Goal: Task Accomplishment & Management: Use online tool/utility

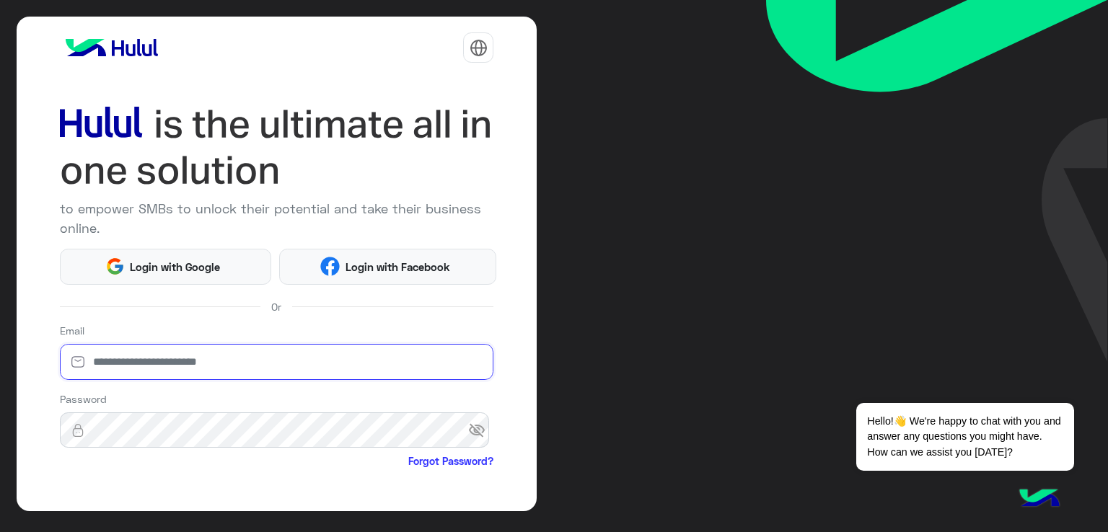
click at [230, 364] on input "email" at bounding box center [277, 362] width 434 height 36
type input "**********"
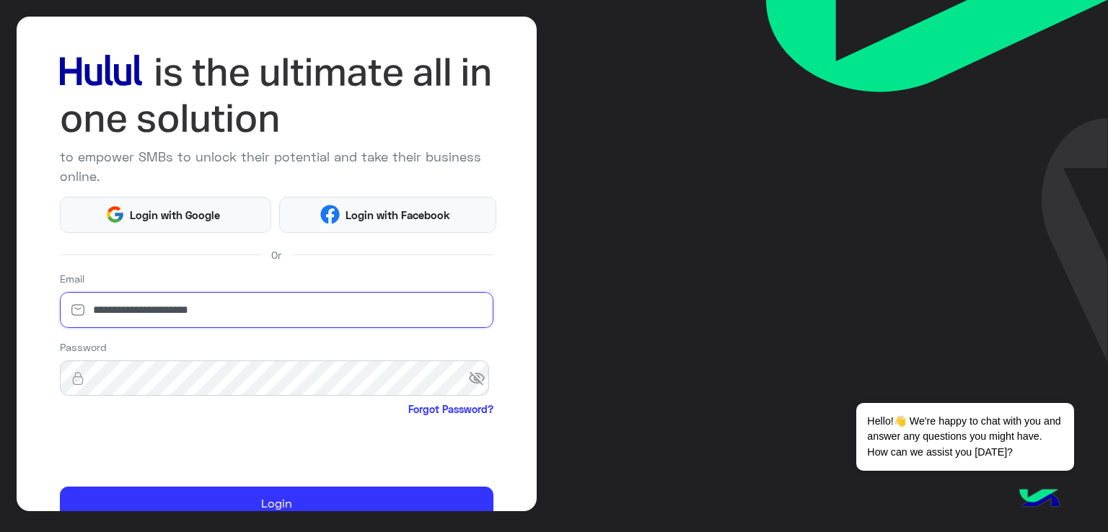
scroll to position [67, 0]
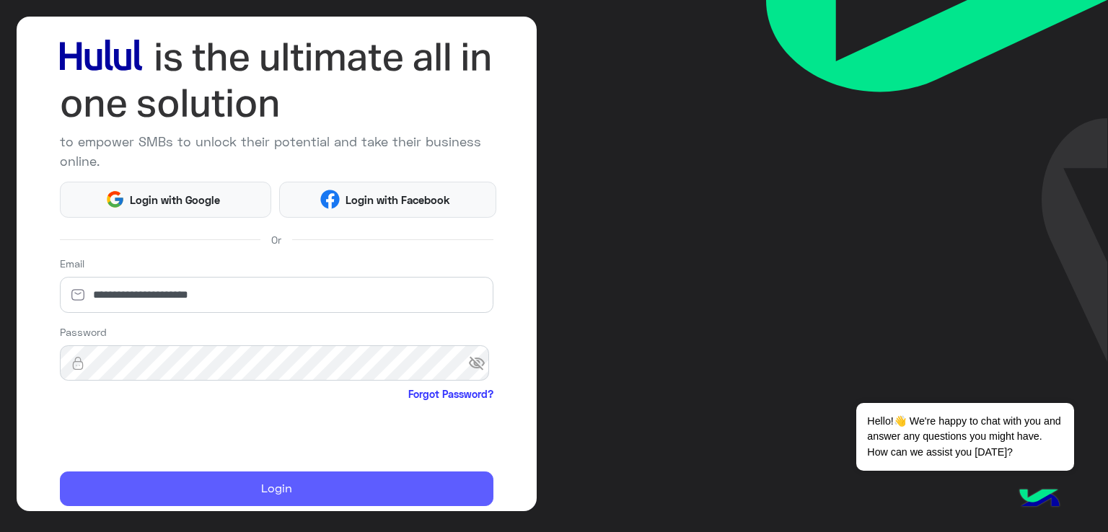
click at [124, 474] on button "Login" at bounding box center [277, 489] width 434 height 35
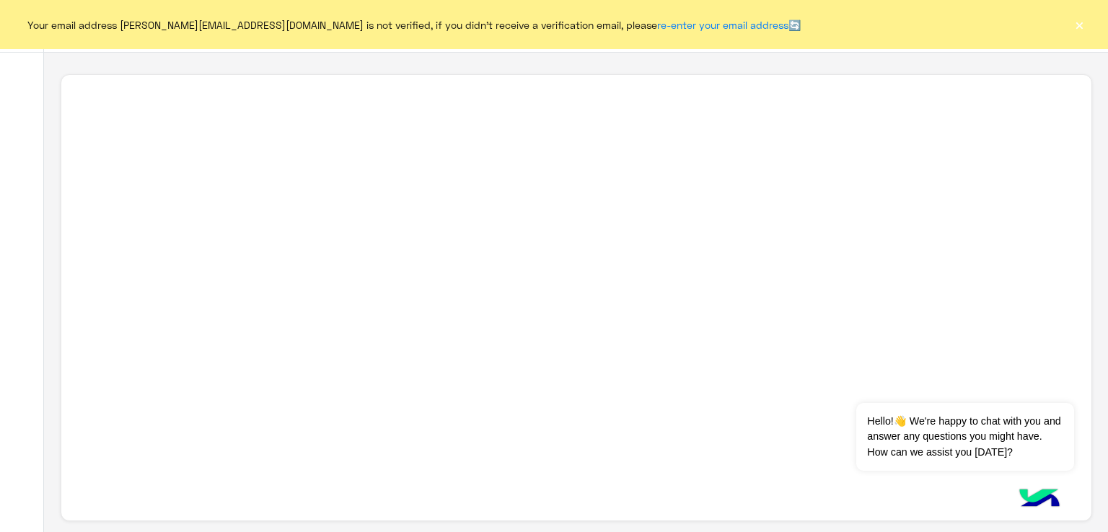
click at [1076, 20] on button "×" at bounding box center [1079, 24] width 14 height 14
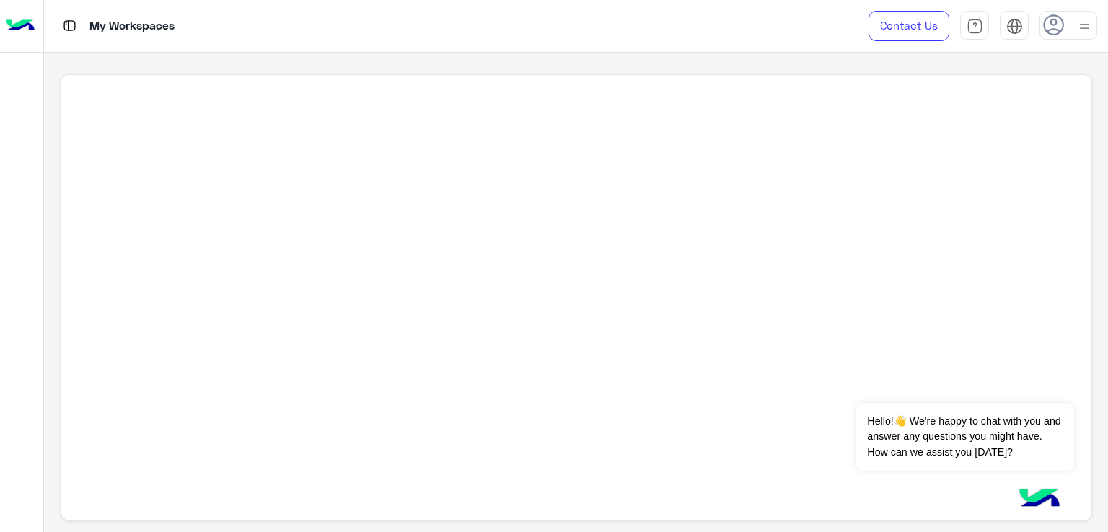
click at [72, 13] on div "My Workspaces" at bounding box center [398, 26] width 709 height 52
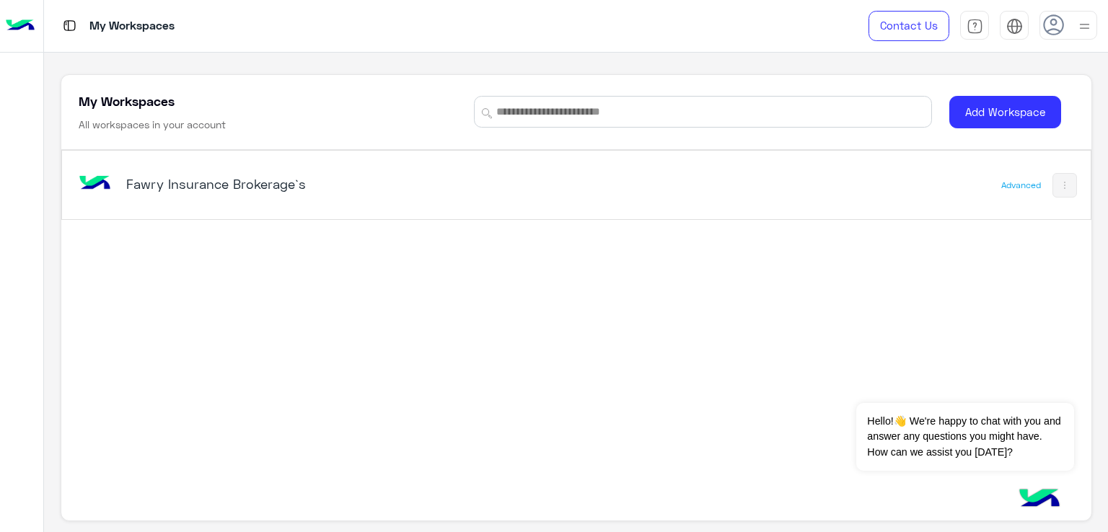
click at [480, 180] on h5 "Fawry Insurance Brokerage`s" at bounding box center [306, 183] width 361 height 17
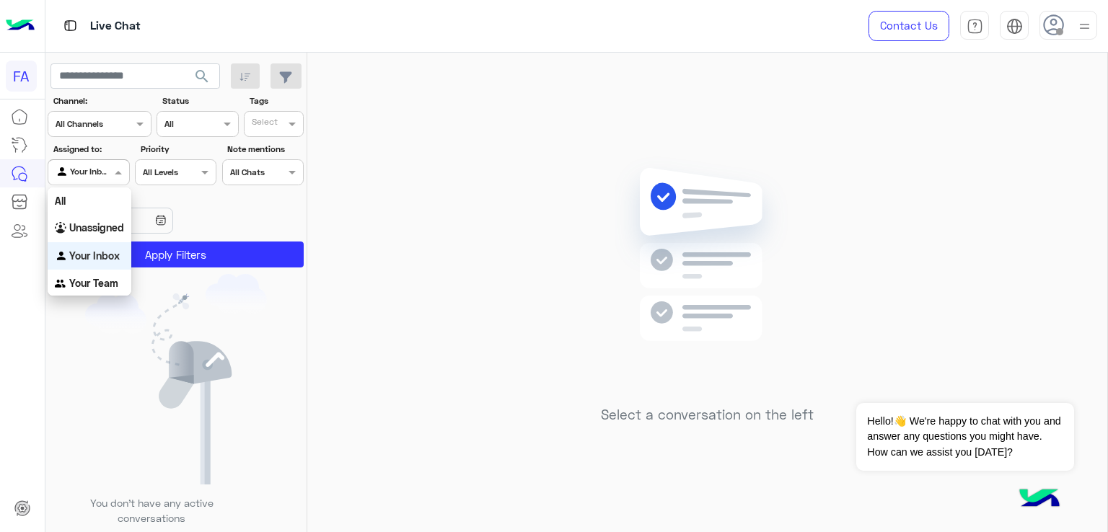
click at [72, 167] on input "text" at bounding box center [72, 170] width 33 height 13
click at [200, 247] on button "Apply Filters" at bounding box center [176, 255] width 256 height 26
click at [110, 180] on div "Agent Filter Your Inbox" at bounding box center [89, 172] width 82 height 26
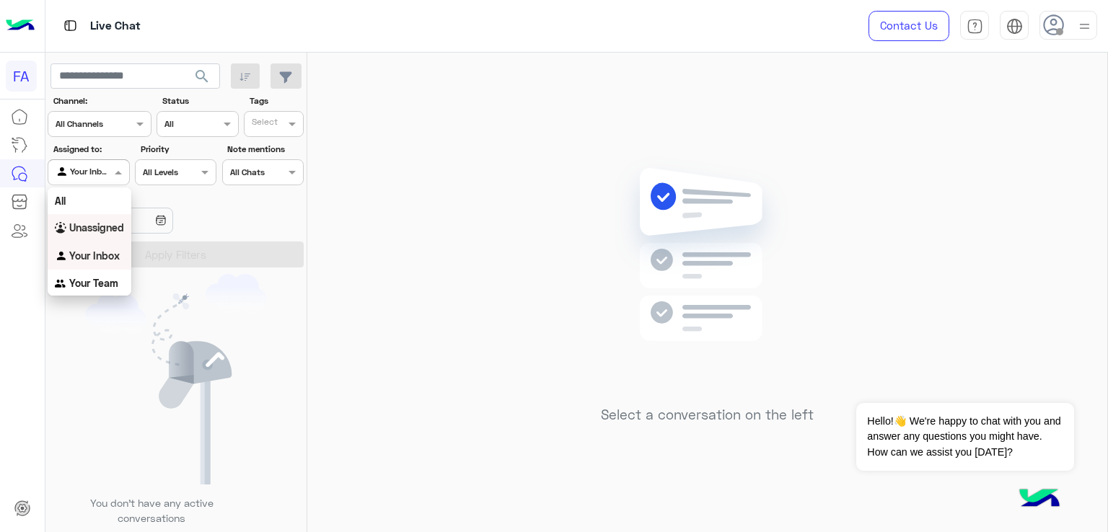
click at [107, 217] on div "Unassigned" at bounding box center [90, 228] width 84 height 28
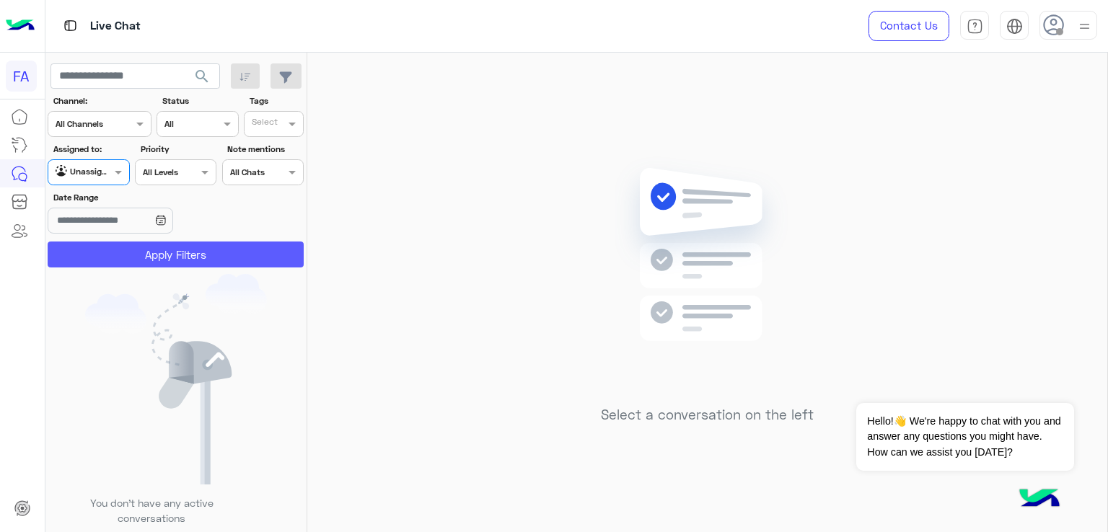
click at [174, 242] on button "Apply Filters" at bounding box center [176, 255] width 256 height 26
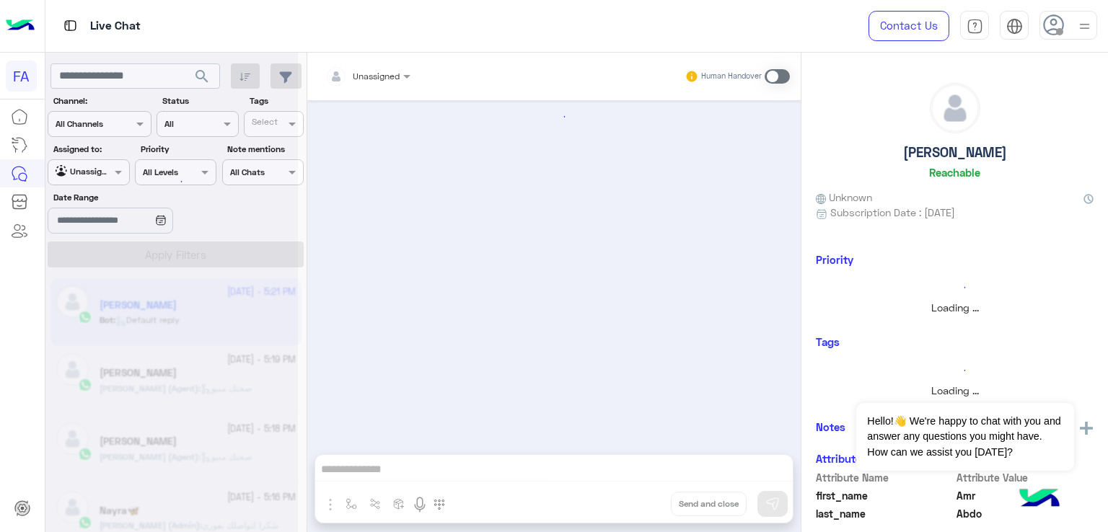
scroll to position [419, 0]
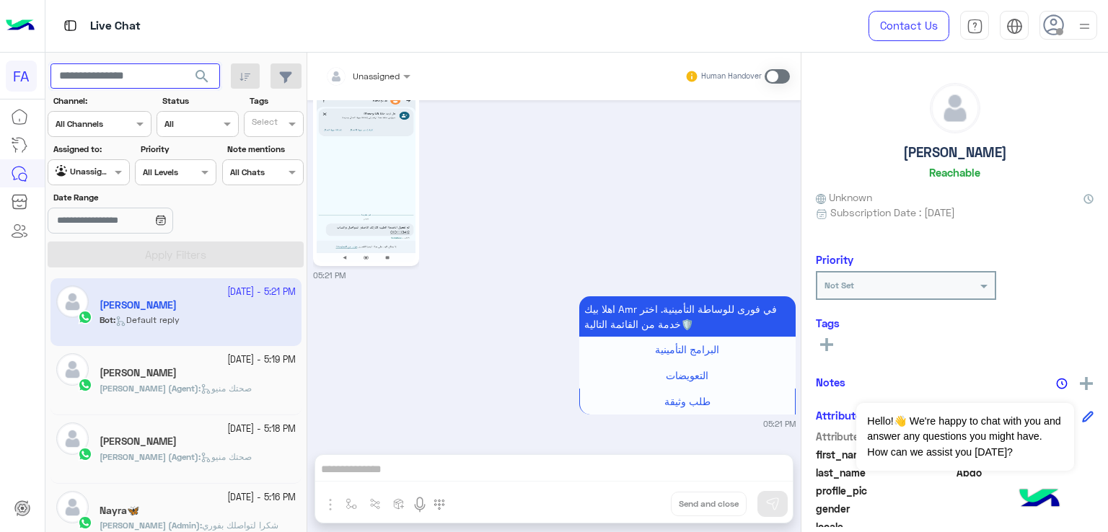
click at [147, 69] on input "text" at bounding box center [135, 76] width 170 height 26
paste input "**********"
type input "**********"
click at [189, 79] on button "search" at bounding box center [202, 78] width 35 height 31
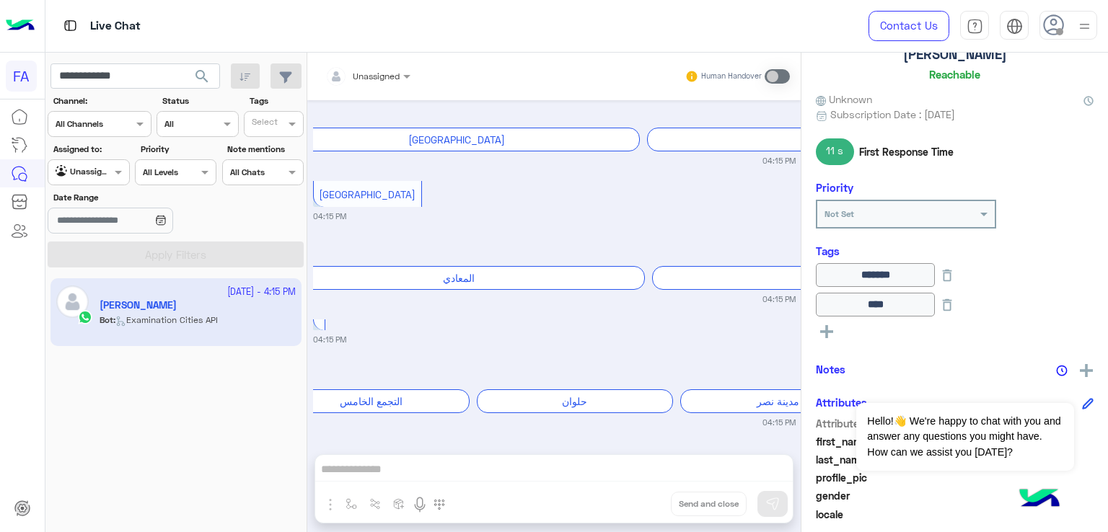
scroll to position [163, 0]
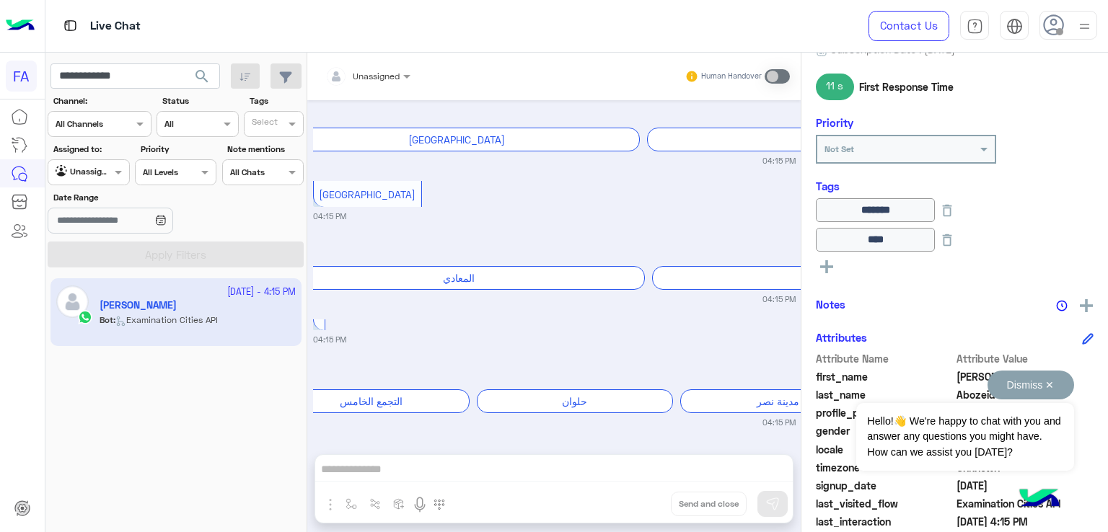
drag, startPoint x: 1053, startPoint y: 387, endPoint x: 1066, endPoint y: 383, distance: 13.5
click at [1053, 386] on button "Dismiss ✕" at bounding box center [1031, 385] width 87 height 29
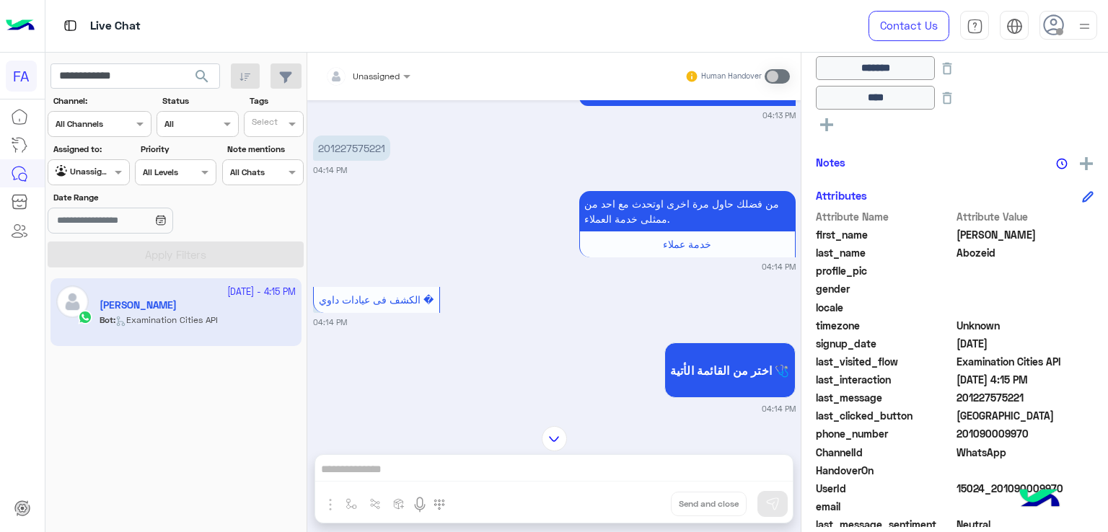
scroll to position [762, 0]
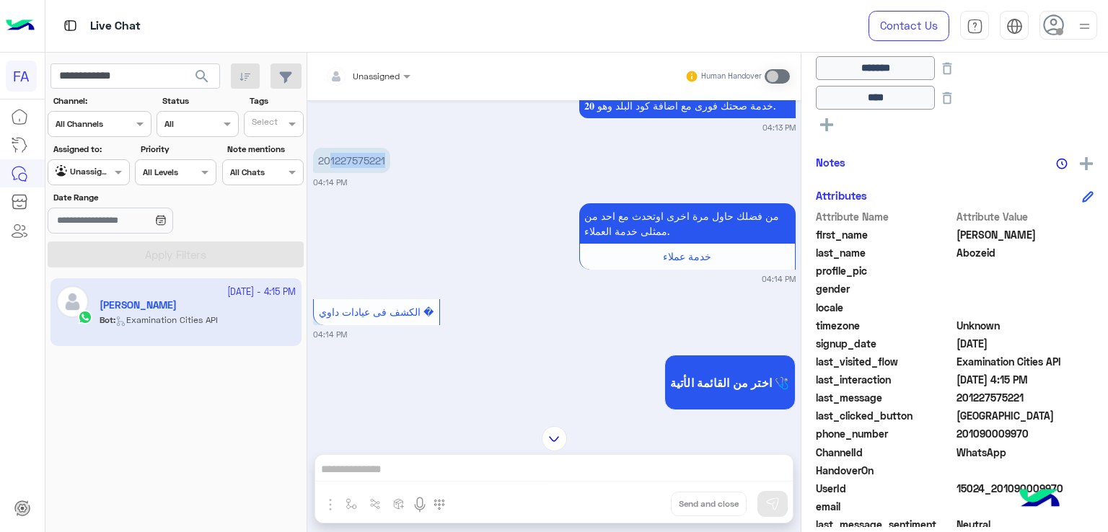
drag, startPoint x: 385, startPoint y: 246, endPoint x: 329, endPoint y: 245, distance: 56.3
click at [329, 173] on p "201227575221" at bounding box center [351, 160] width 77 height 25
copy p "1227575221"
click at [156, 82] on input "**********" at bounding box center [135, 76] width 170 height 26
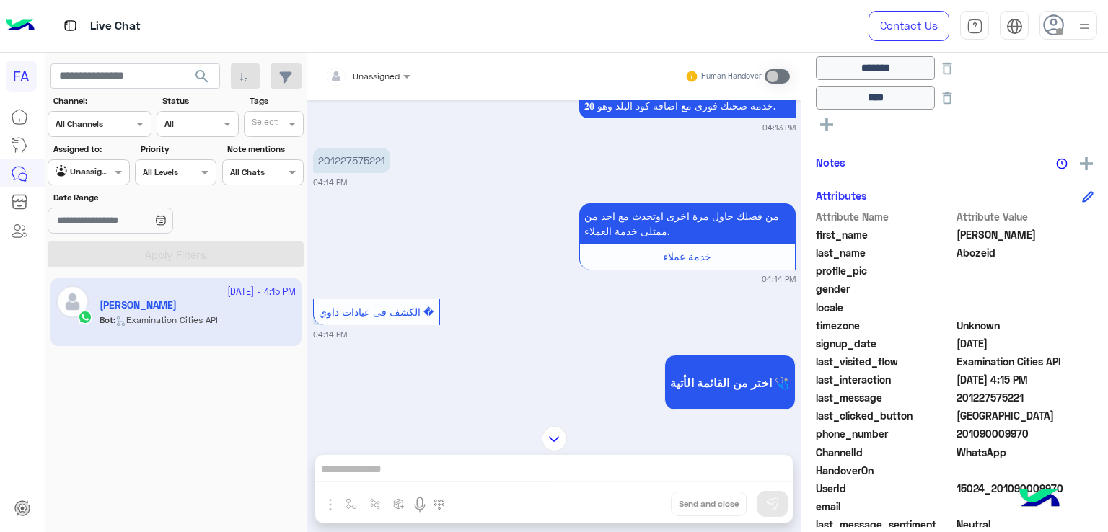
click at [196, 78] on span "search" at bounding box center [201, 76] width 17 height 17
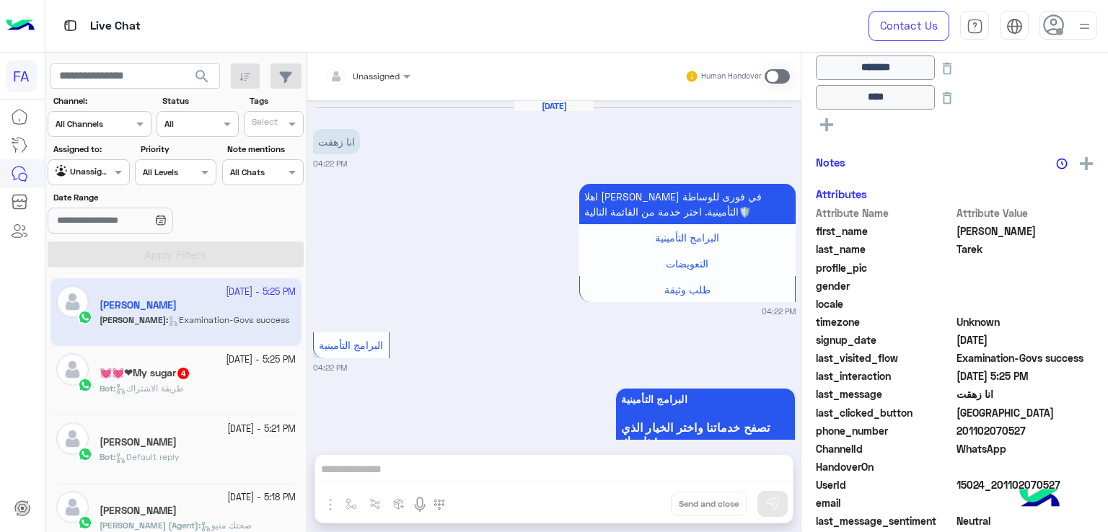
scroll to position [305, 0]
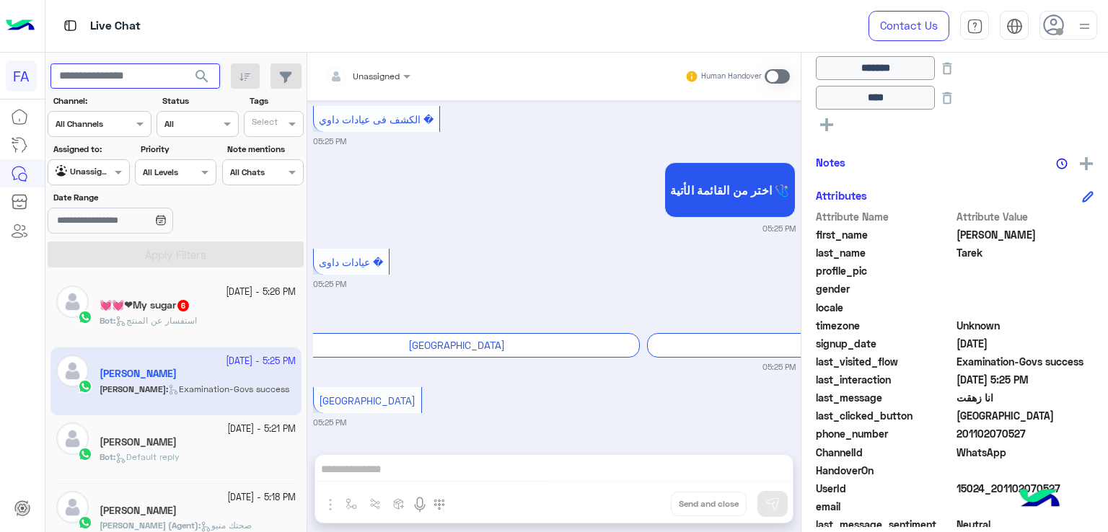
click at [120, 79] on input "text" at bounding box center [135, 76] width 170 height 26
paste input "**********"
type input "**********"
click at [216, 64] on button "search" at bounding box center [202, 78] width 35 height 31
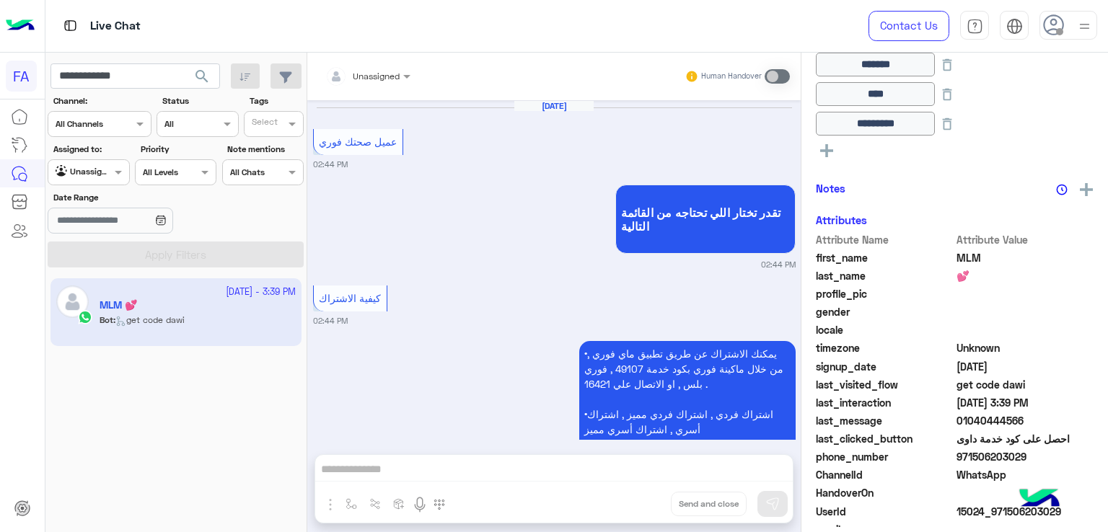
scroll to position [1713, 0]
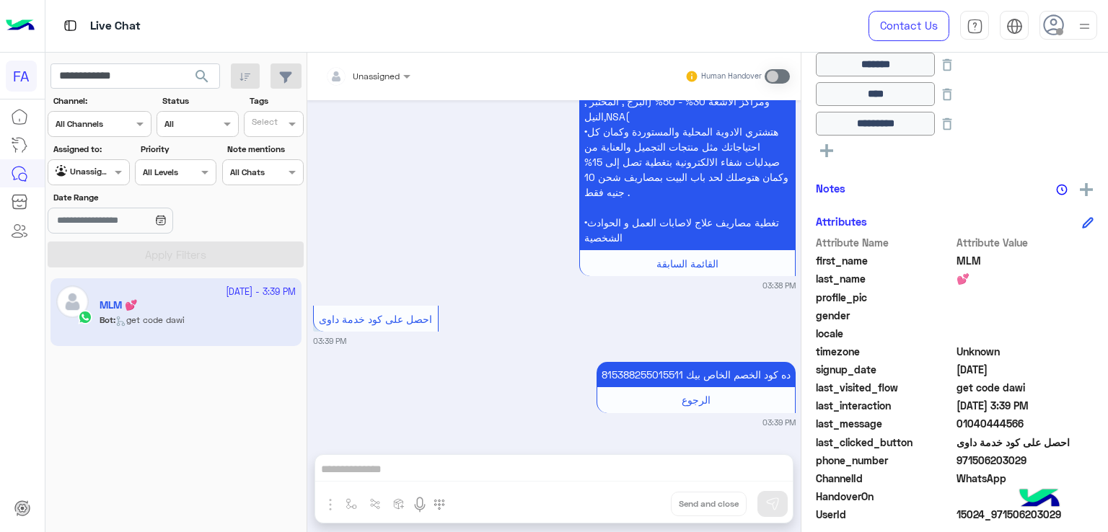
drag, startPoint x: 1019, startPoint y: 425, endPoint x: 961, endPoint y: 431, distance: 58.0
click at [961, 431] on div "last_message 01040444566" at bounding box center [955, 425] width 278 height 18
copy span "1040444566"
click at [1080, 28] on img at bounding box center [1085, 26] width 18 height 18
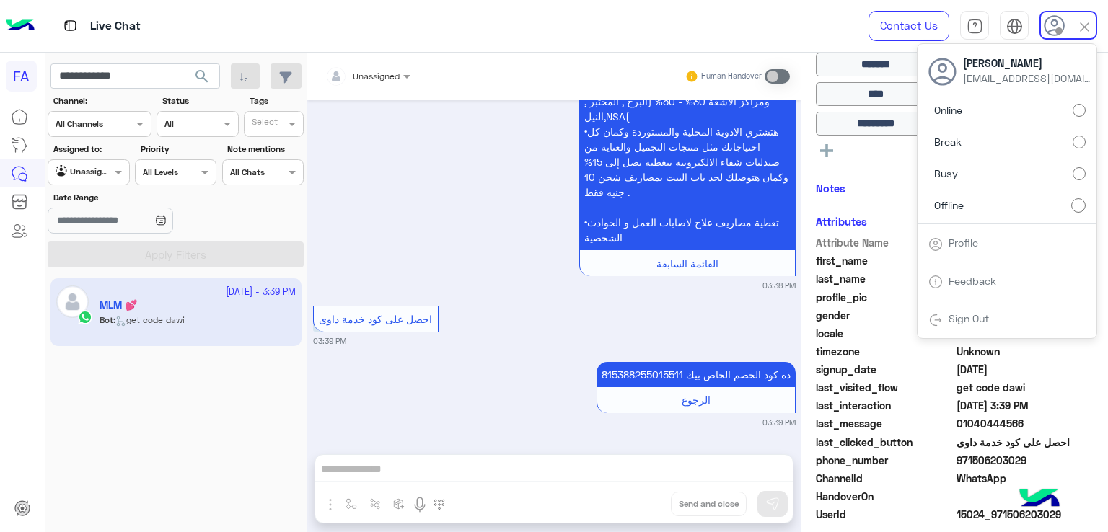
click at [955, 314] on link "Sign Out" at bounding box center [969, 318] width 40 height 12
